Goal: Navigation & Orientation: Find specific page/section

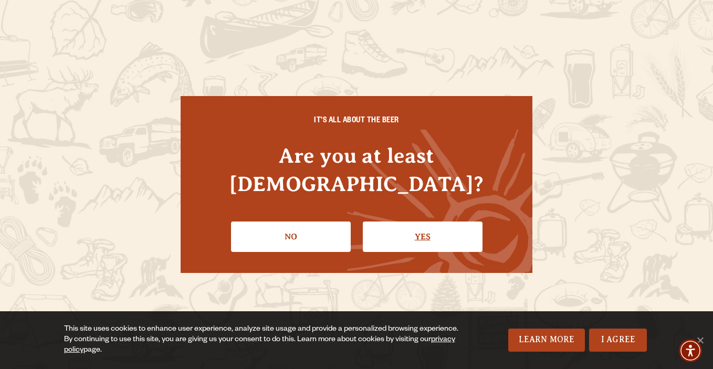
click at [414, 226] on link "Yes" at bounding box center [423, 236] width 120 height 30
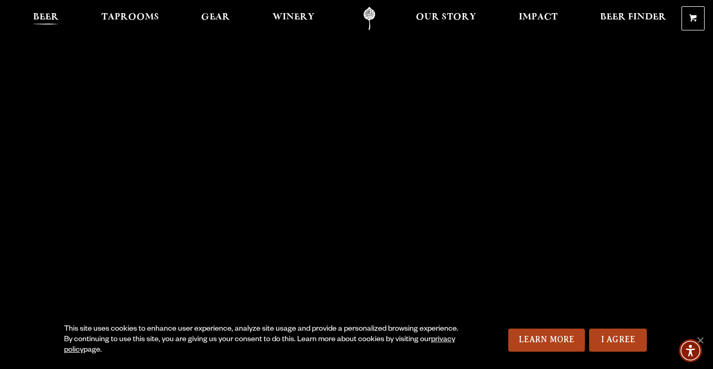
click at [46, 19] on span "Beer" at bounding box center [46, 17] width 26 height 8
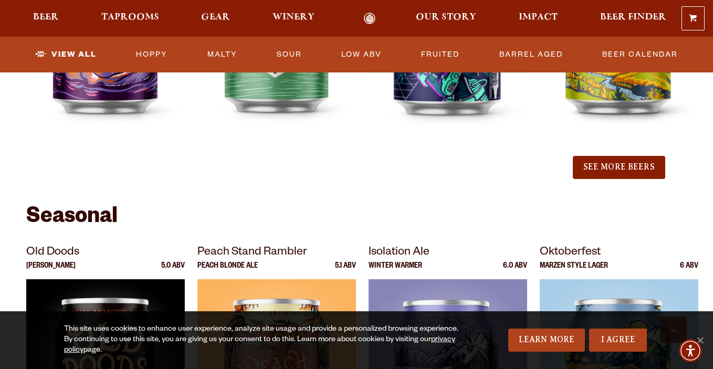
scroll to position [1295, 0]
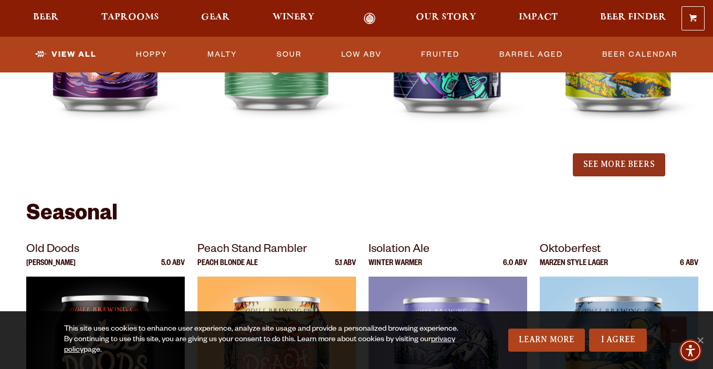
click at [617, 171] on button "See More Beers" at bounding box center [619, 164] width 92 height 23
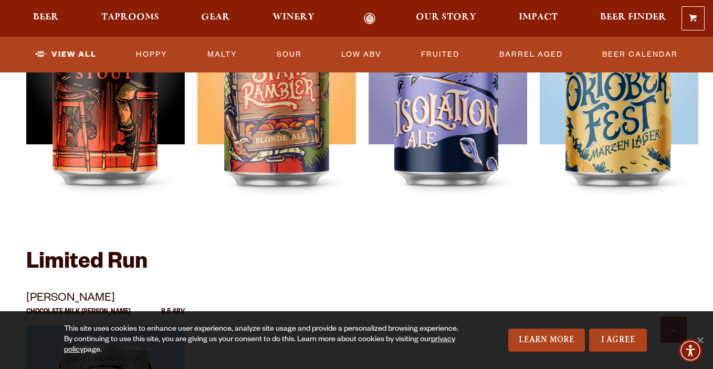
scroll to position [1910, 0]
